Goal: Navigation & Orientation: Locate item on page

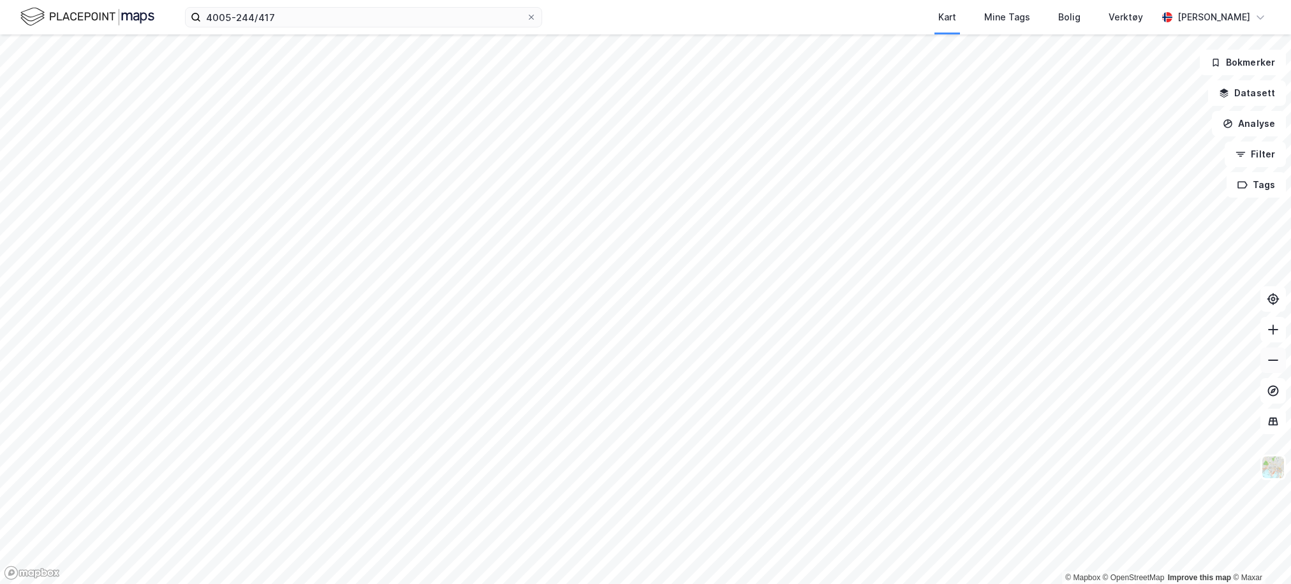
click at [1261, 362] on button at bounding box center [1273, 361] width 26 height 26
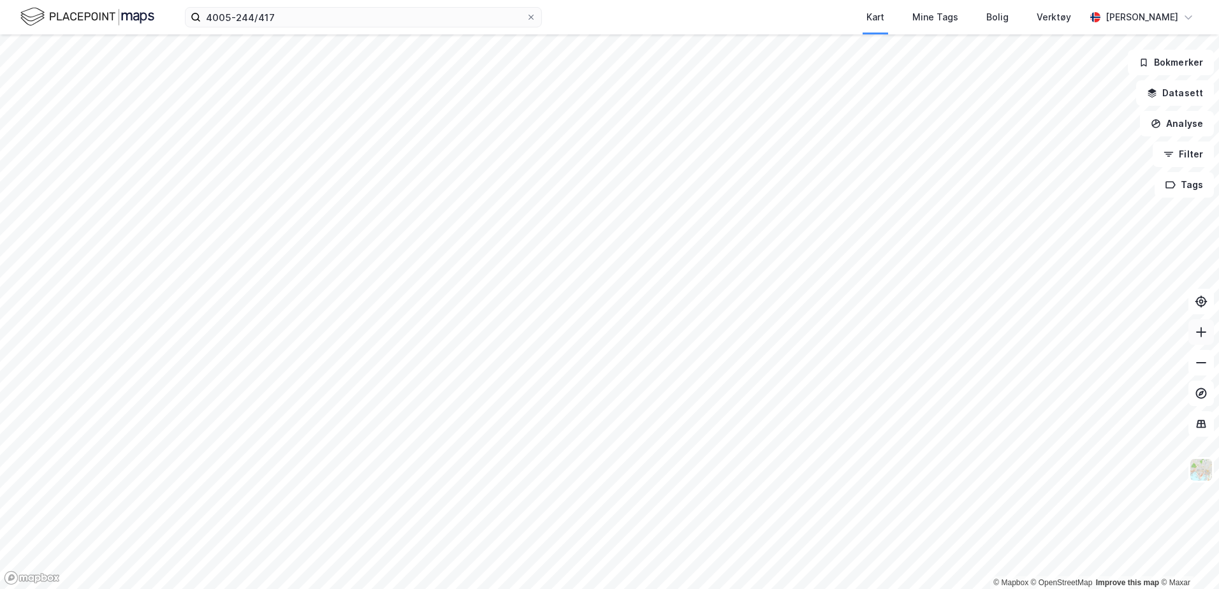
click at [1212, 333] on button at bounding box center [1202, 332] width 26 height 26
click at [1201, 360] on icon at bounding box center [1201, 362] width 13 height 13
